Goal: Communication & Community: Participate in discussion

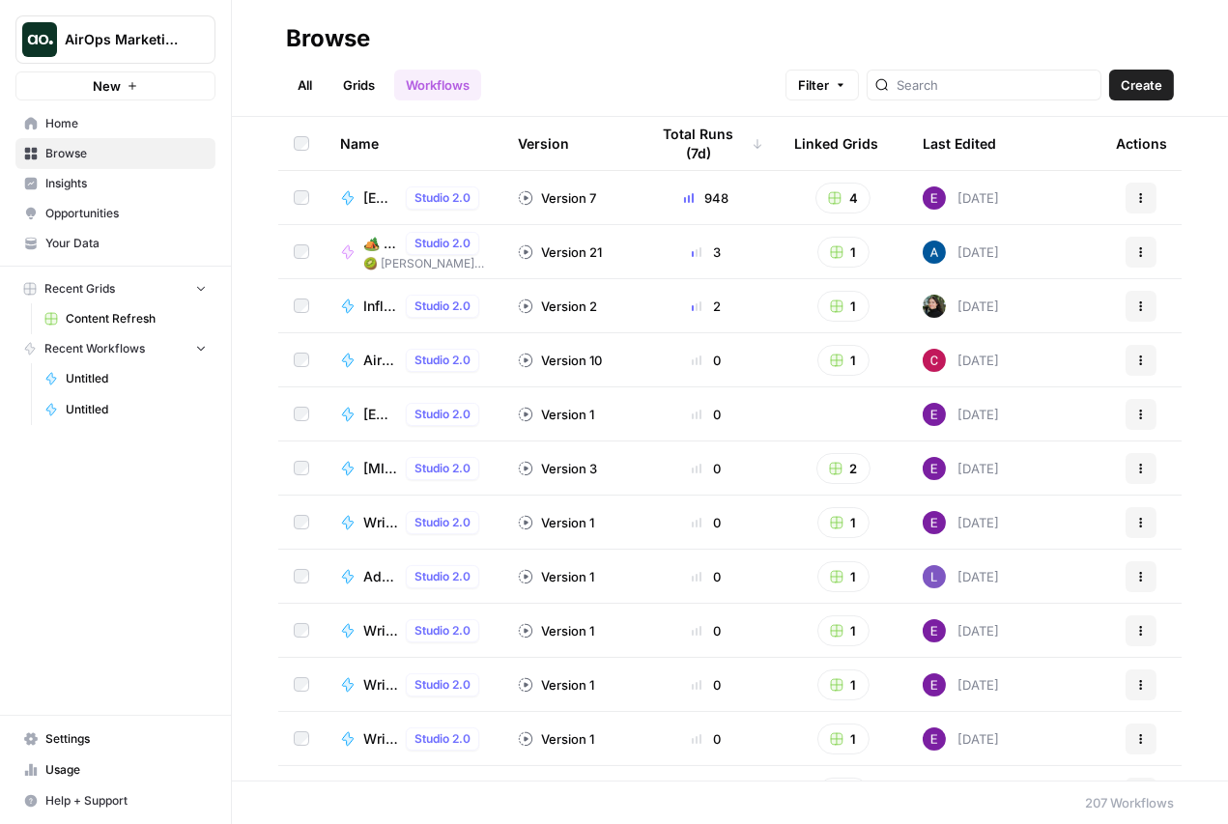
click at [166, 42] on span "AirOps Marketing" at bounding box center [123, 39] width 117 height 19
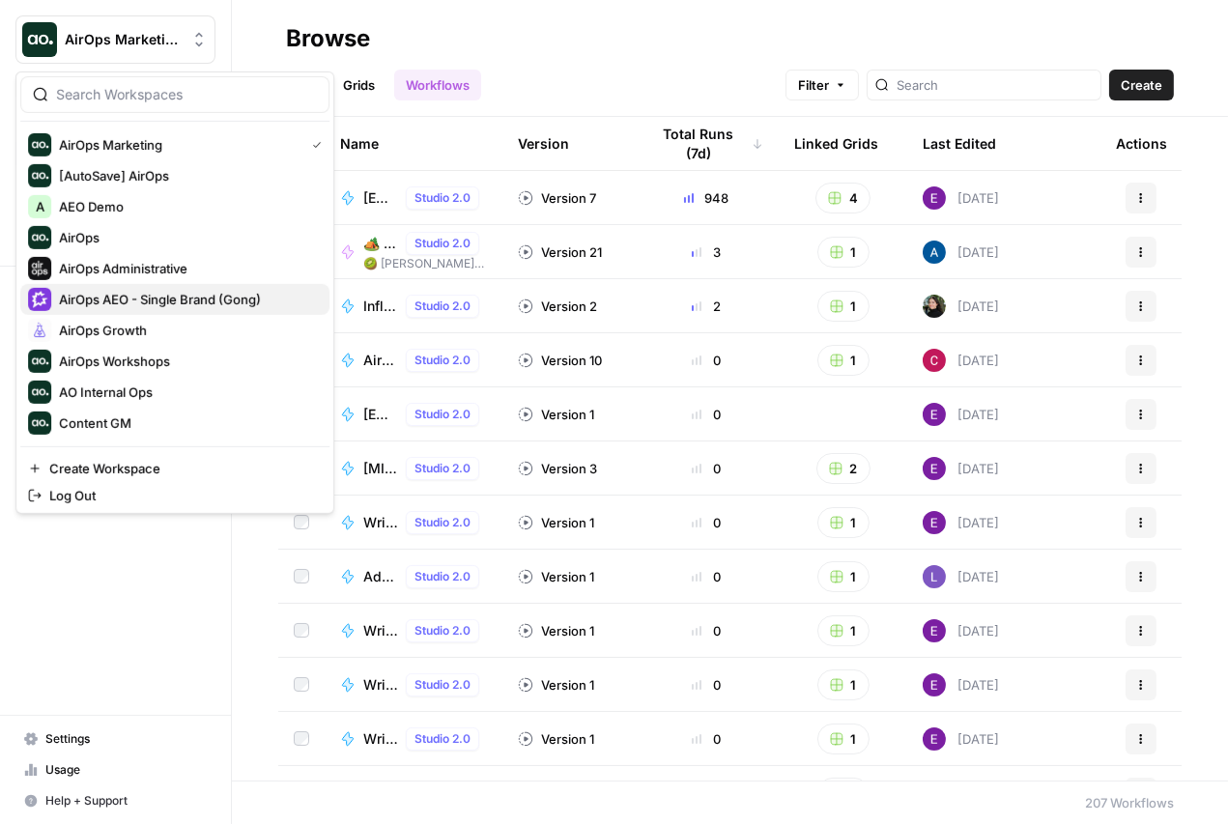
click at [154, 297] on span "AirOps AEO - Single Brand (Gong)" at bounding box center [186, 299] width 255 height 19
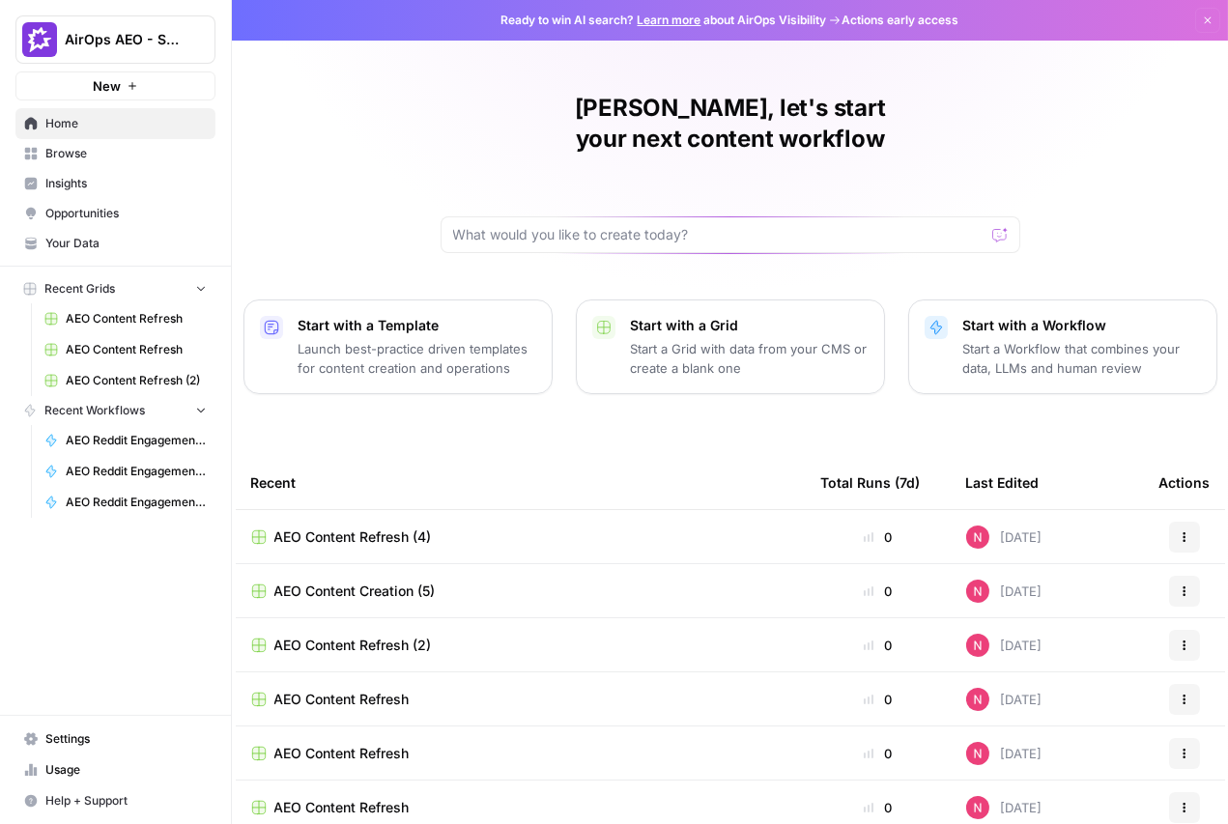
click at [120, 209] on span "Opportunities" at bounding box center [125, 213] width 161 height 17
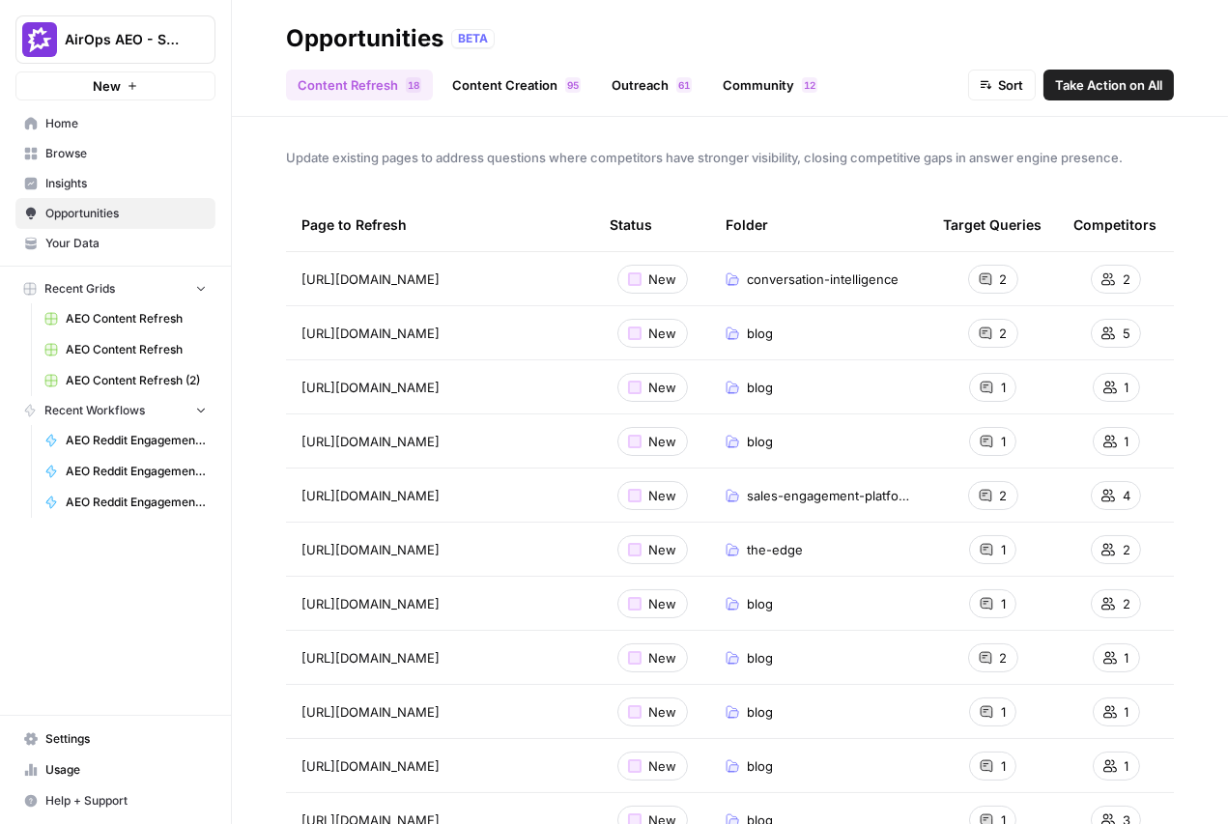
click at [764, 92] on link "Community 2 1" at bounding box center [770, 85] width 118 height 31
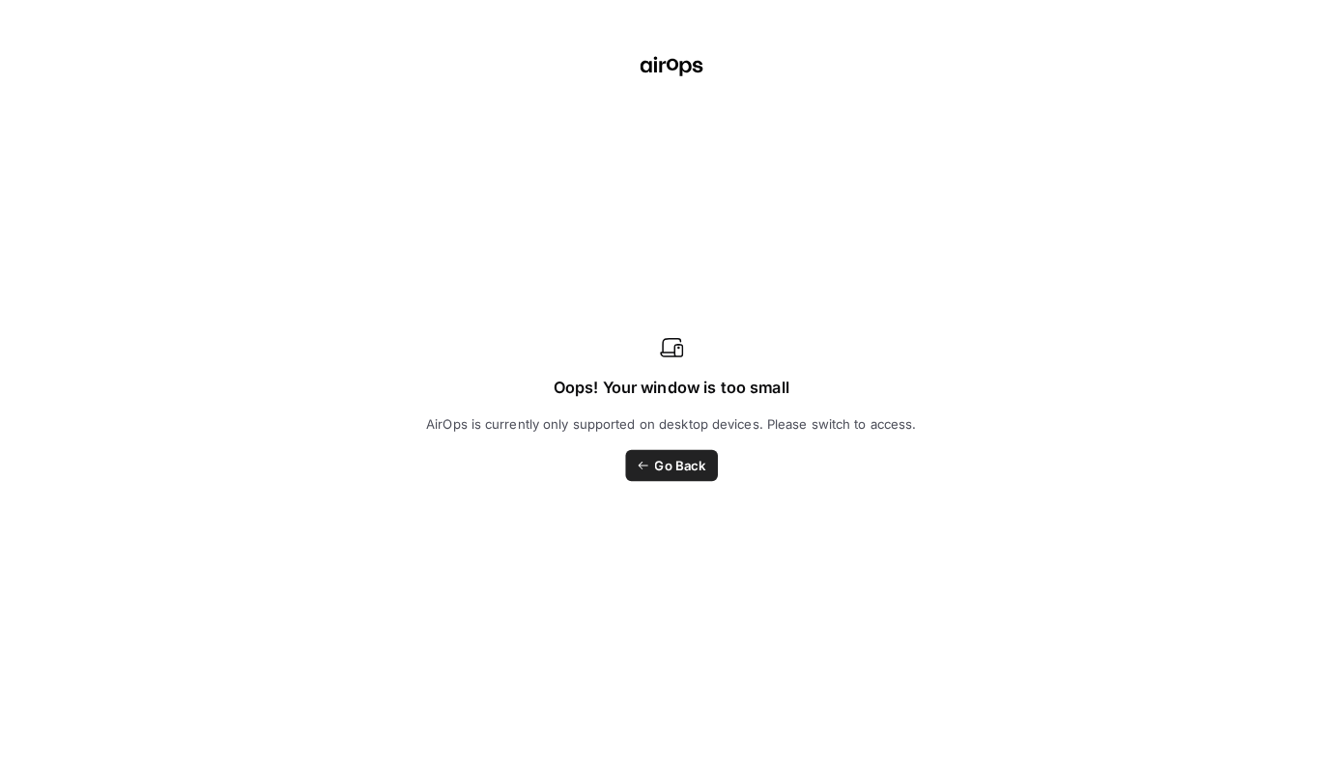
scroll to position [106, 179]
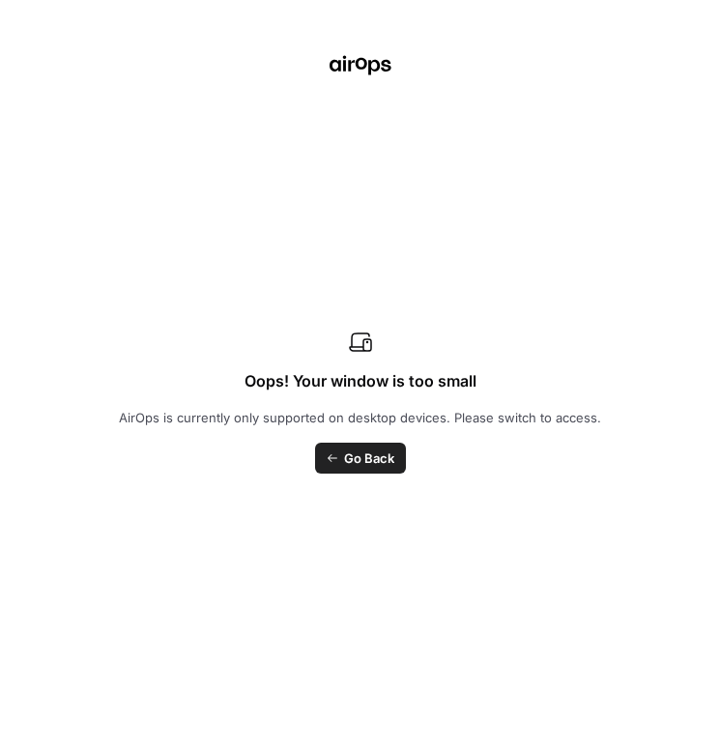
drag, startPoint x: 460, startPoint y: 123, endPoint x: 1463, endPoint y: 297, distance: 1018.1
click at [720, 297] on html "AirOps AEO - Single Brand (Gong) New Home Browse Insights Opportunities Your Da…" at bounding box center [360, 375] width 720 height 751
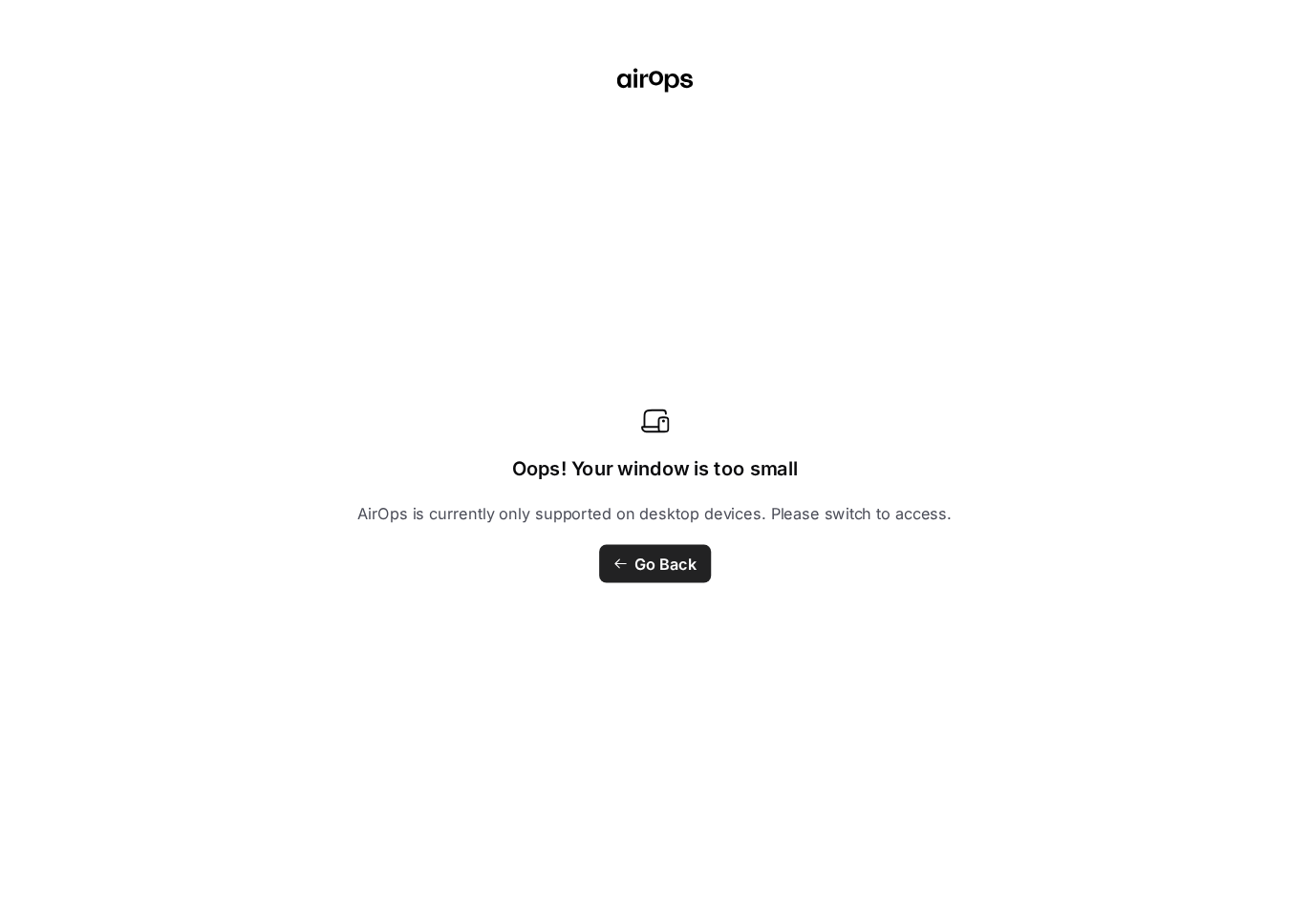
scroll to position [67, 0]
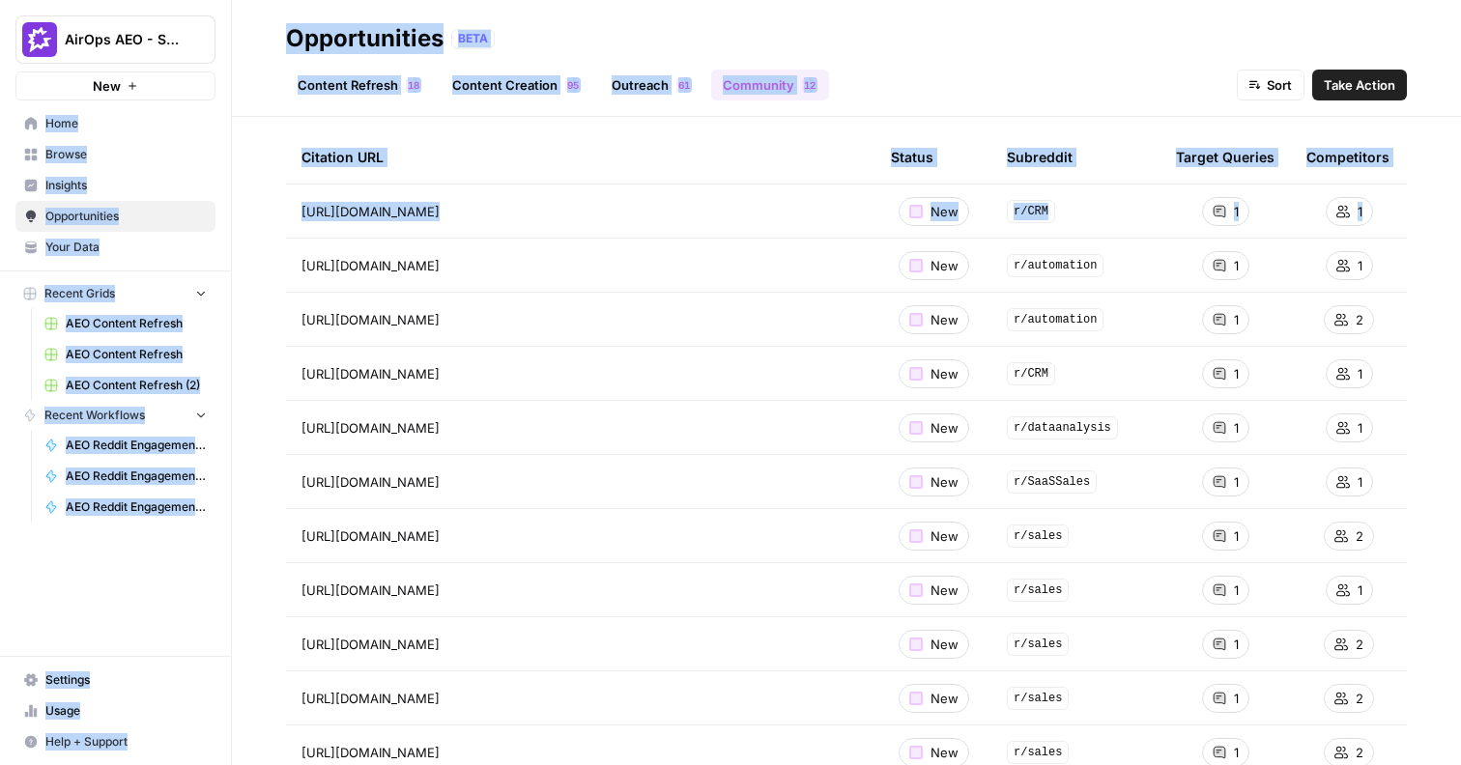
click at [1227, 761] on div "Engage authentically in Reddit discussions where competitors have visibility ad…" at bounding box center [846, 441] width 1229 height 648
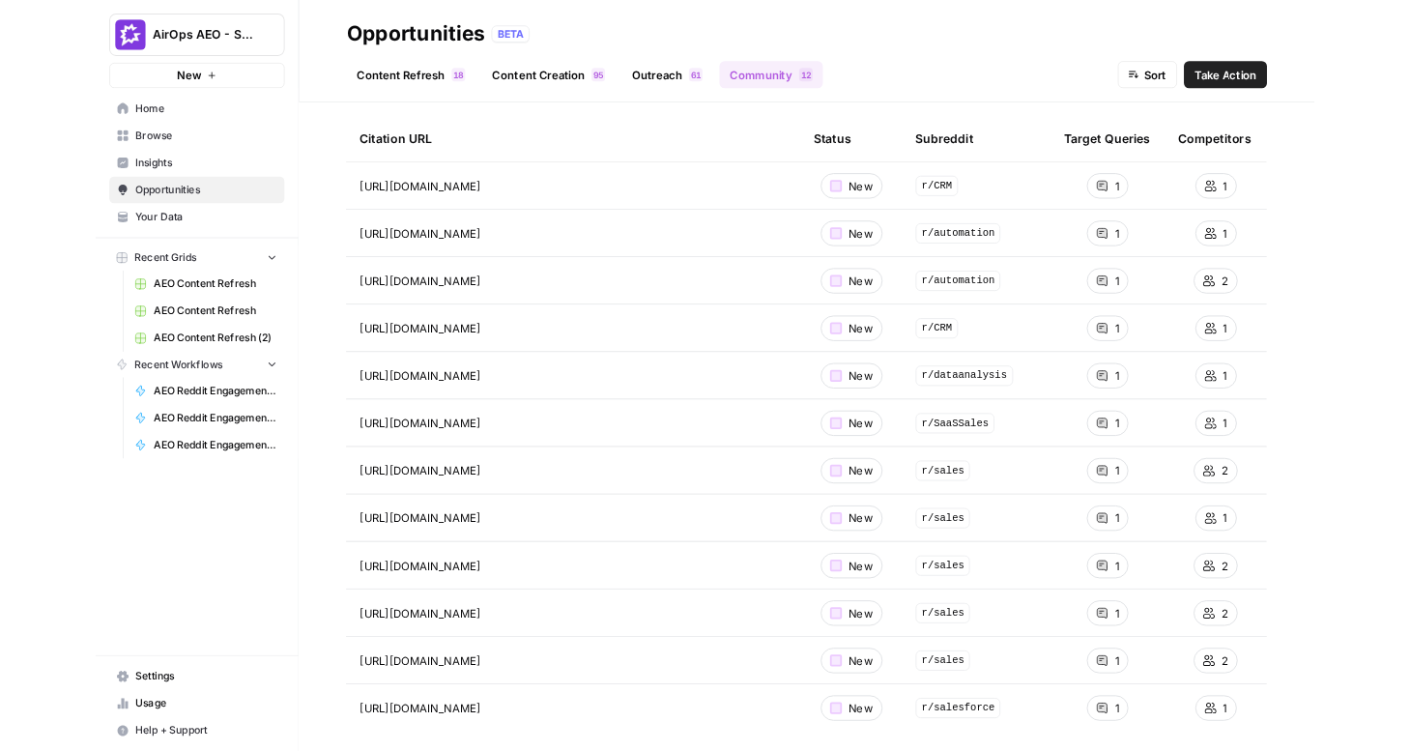
scroll to position [0, 0]
